Goal: Complete application form

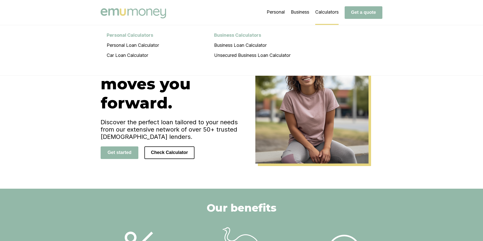
click at [328, 14] on li "Calculators Personal Calculators Personal Loan Calculator Car Loan Calculator B…" at bounding box center [326, 12] width 23 height 25
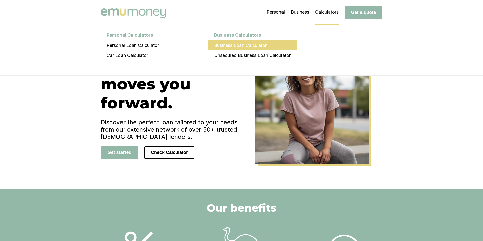
click at [256, 45] on li "Business Loan Calculator" at bounding box center [252, 45] width 89 height 10
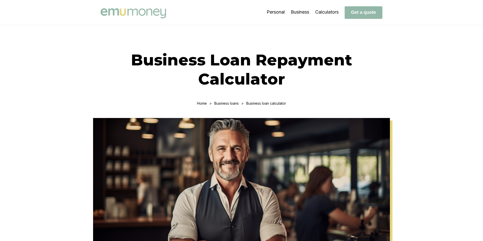
click at [140, 6] on link at bounding box center [135, 13] width 68 height 14
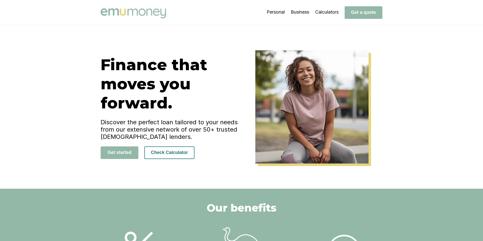
click at [168, 153] on button "Check Calculator" at bounding box center [169, 153] width 50 height 13
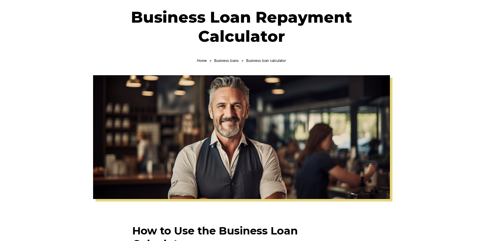
scroll to position [238, 0]
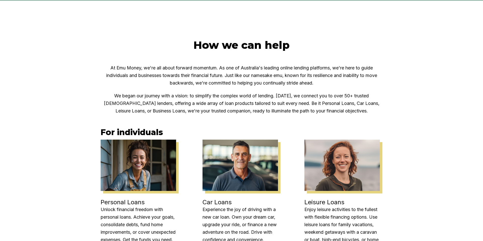
scroll to position [299, 0]
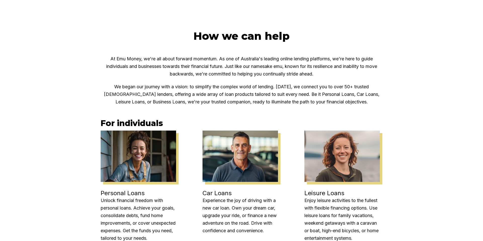
click at [142, 153] on img at bounding box center [139, 156] width 76 height 51
click at [138, 127] on h3 "For individuals" at bounding box center [242, 123] width 282 height 10
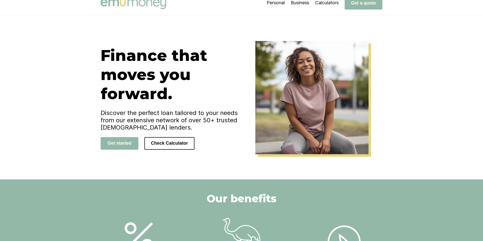
scroll to position [0, 0]
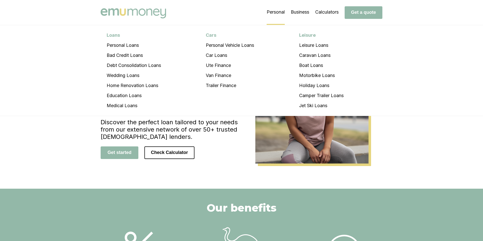
click at [268, 13] on li "Personal Loans Personal Loans Bad Credit Loans Debt Consolidation Loans Wedding…" at bounding box center [276, 12] width 18 height 25
click at [118, 46] on li "Personal Loans" at bounding box center [134, 45] width 66 height 10
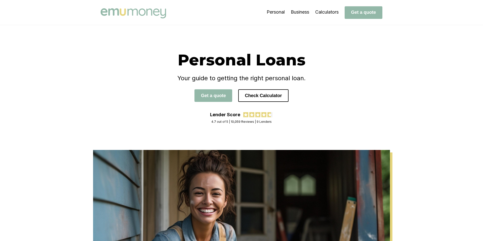
click at [135, 8] on img at bounding box center [133, 13] width 65 height 10
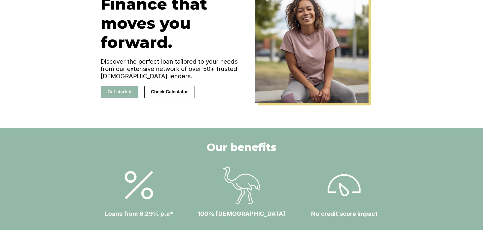
scroll to position [61, 0]
click at [125, 95] on button "Get started" at bounding box center [120, 92] width 38 height 13
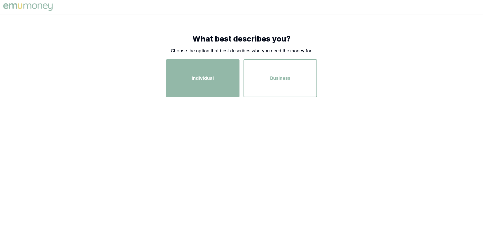
click at [207, 75] on span "Individual" at bounding box center [203, 78] width 22 height 7
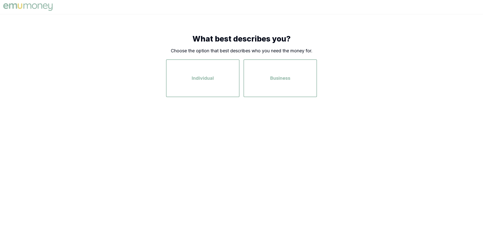
click at [49, 5] on img at bounding box center [28, 7] width 52 height 10
